Goal: Information Seeking & Learning: Learn about a topic

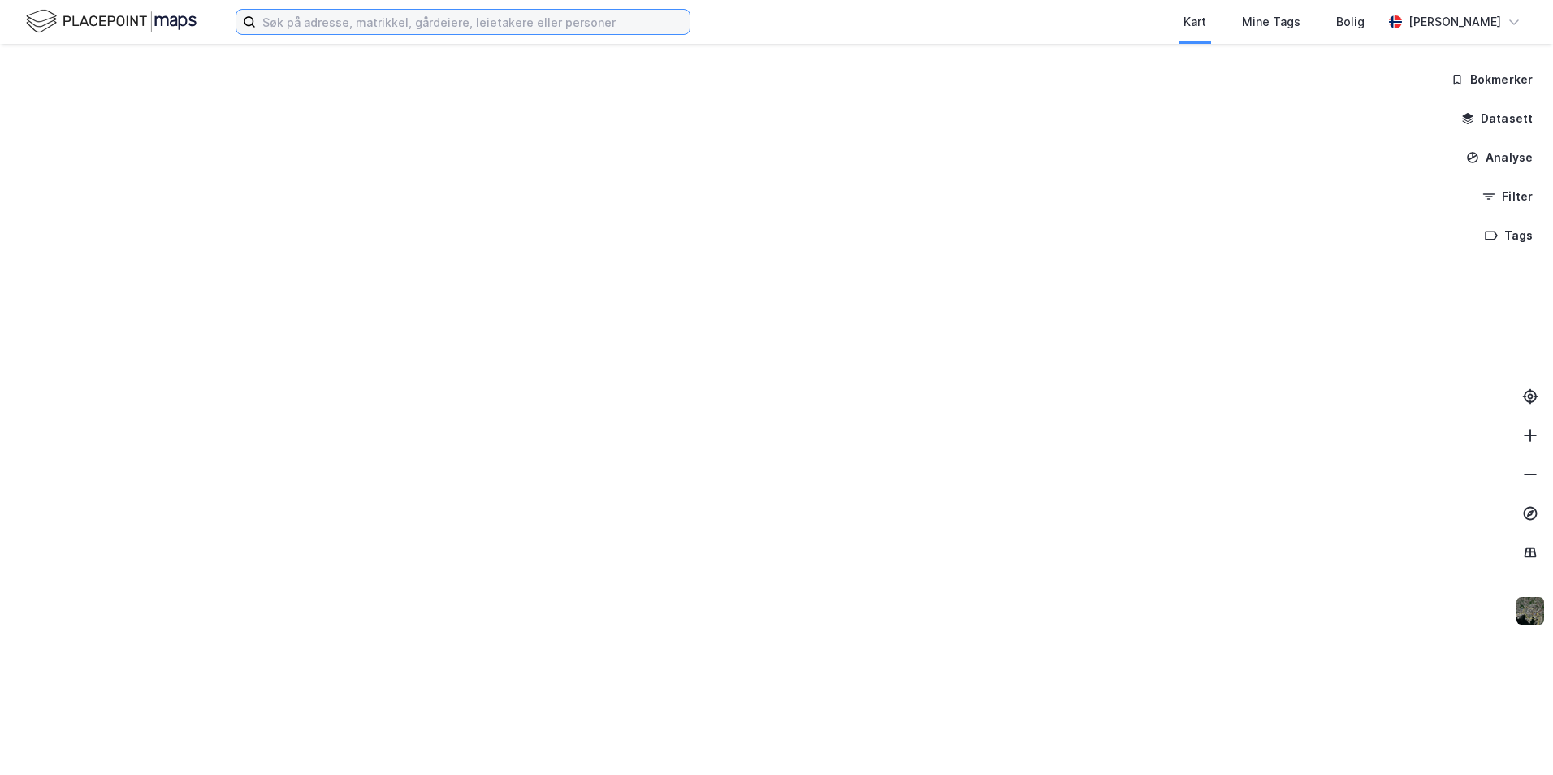
click at [409, 29] on input at bounding box center [473, 22] width 434 height 24
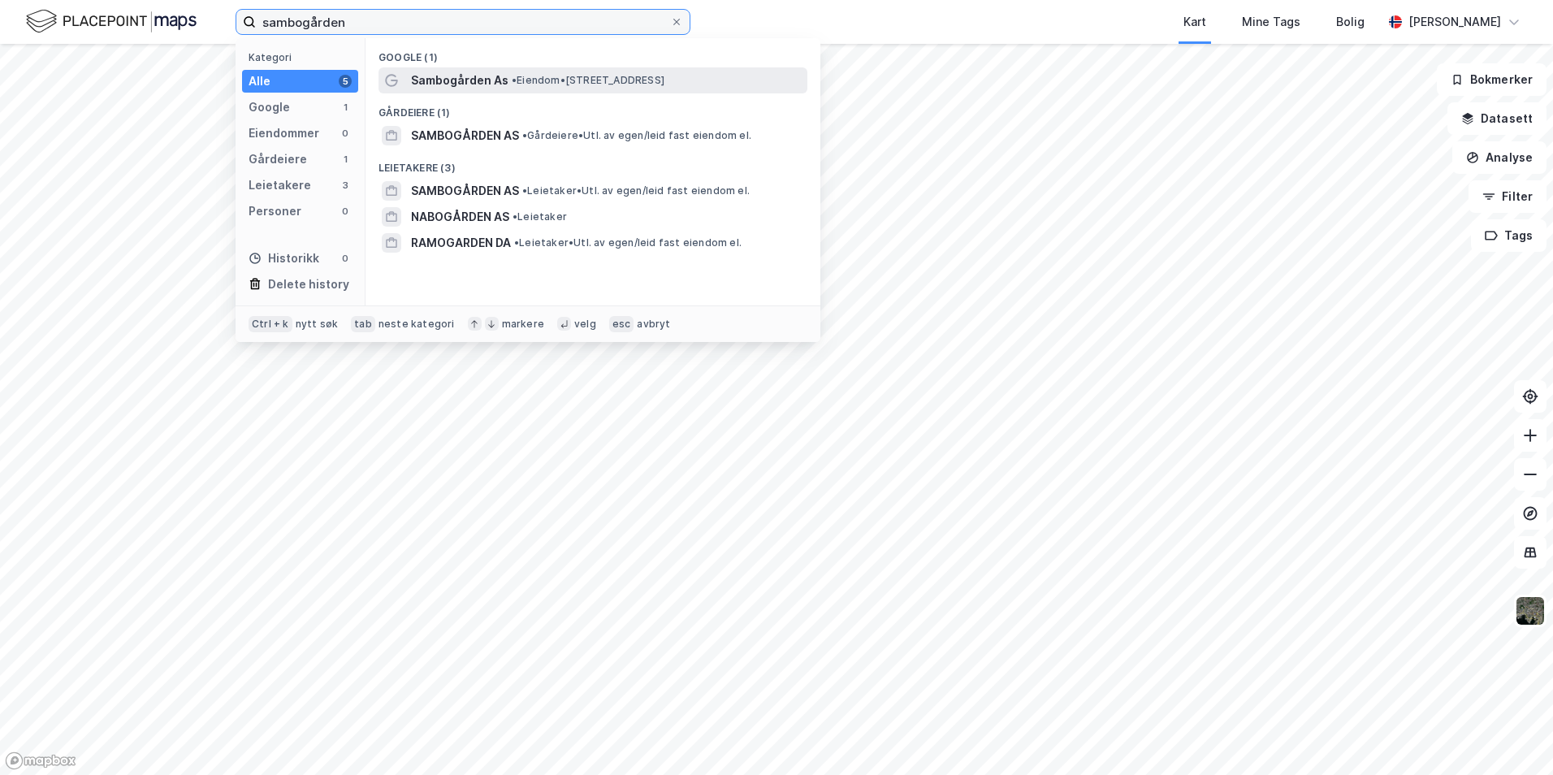
type input "sambogården"
click at [465, 77] on span "Sambogården As" at bounding box center [459, 80] width 97 height 19
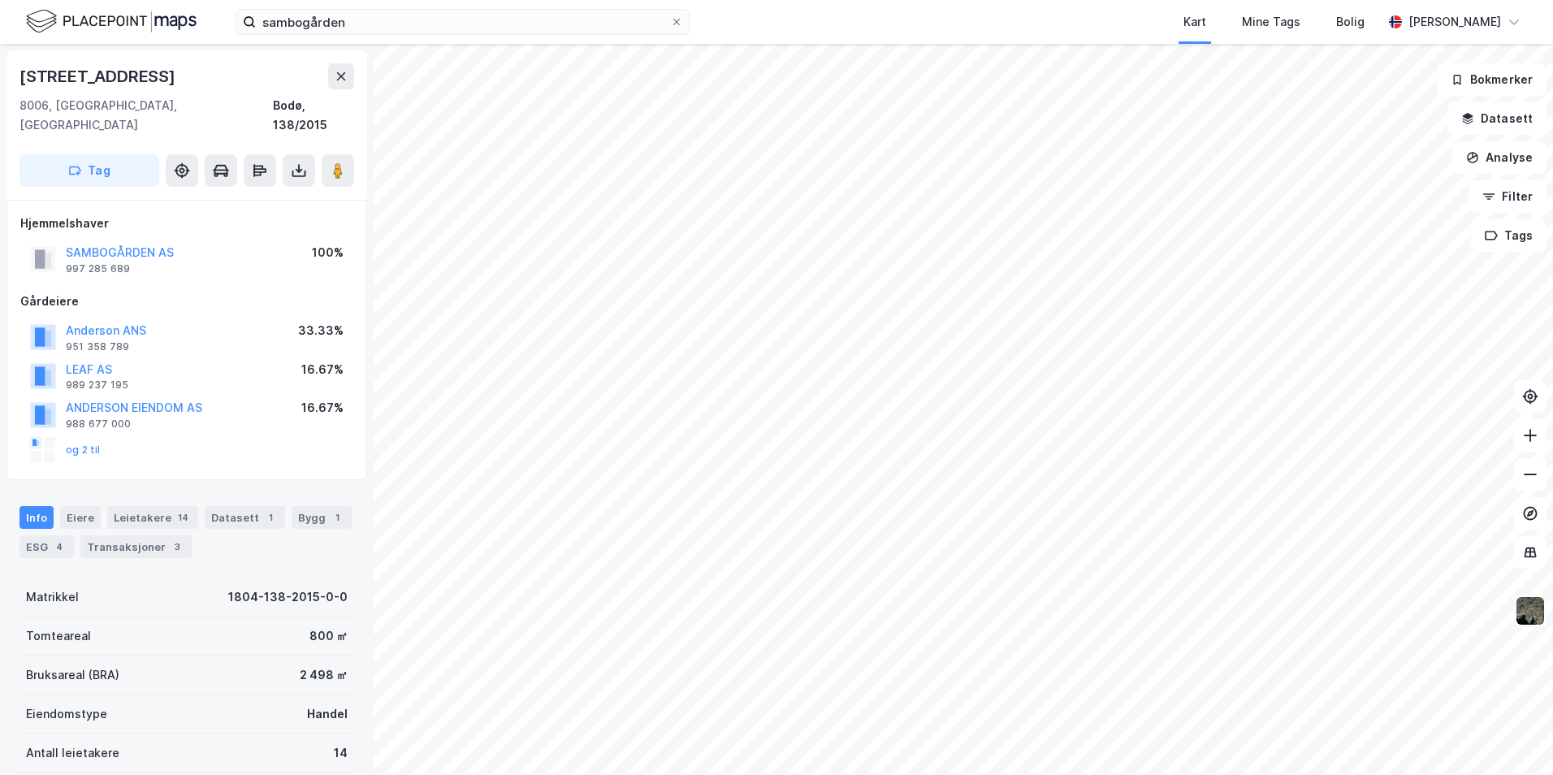
click at [1528, 621] on img at bounding box center [1530, 610] width 31 height 31
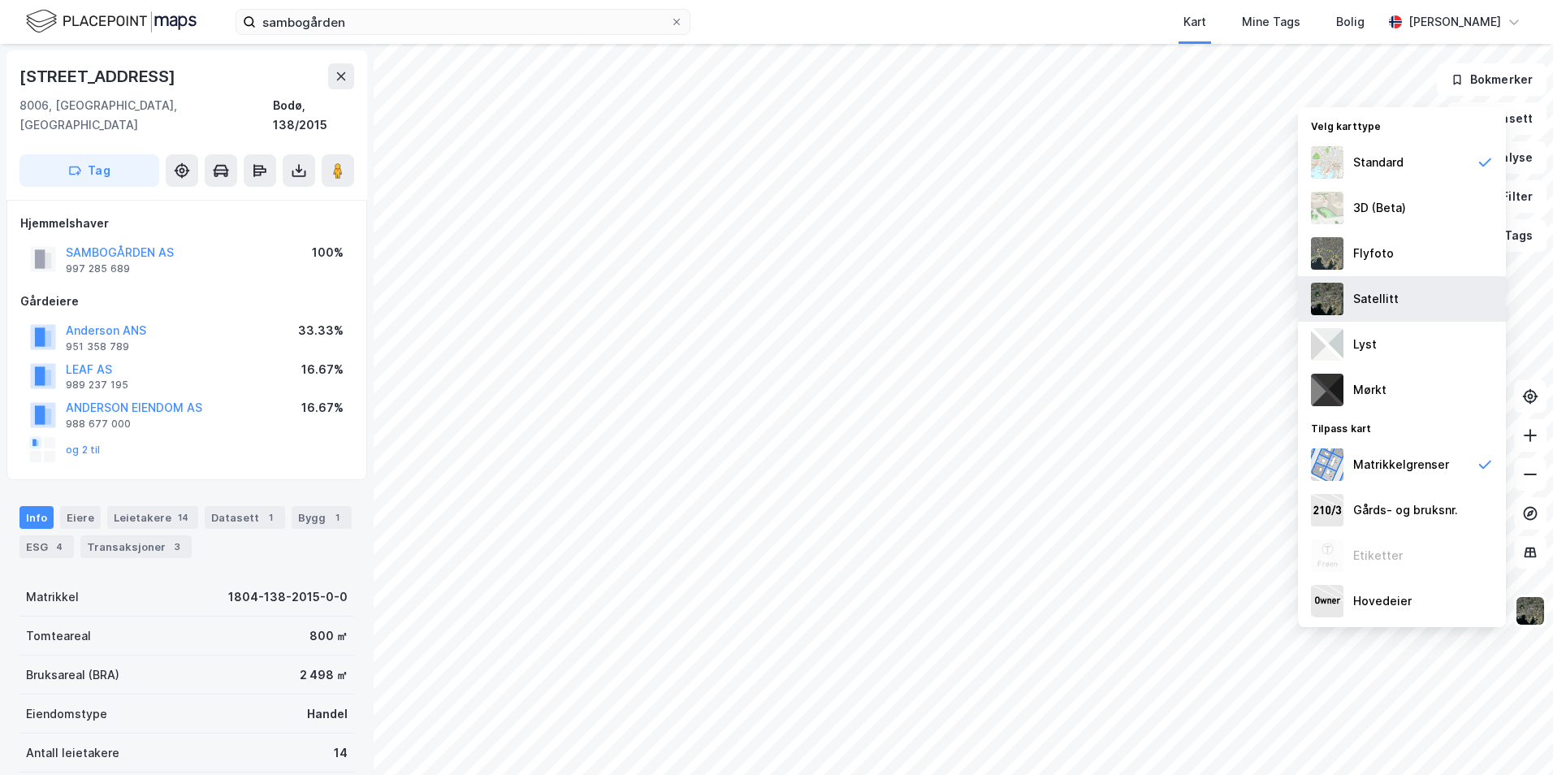
click at [1382, 309] on div "Satellitt" at bounding box center [1375, 298] width 45 height 19
